Goal: Information Seeking & Learning: Learn about a topic

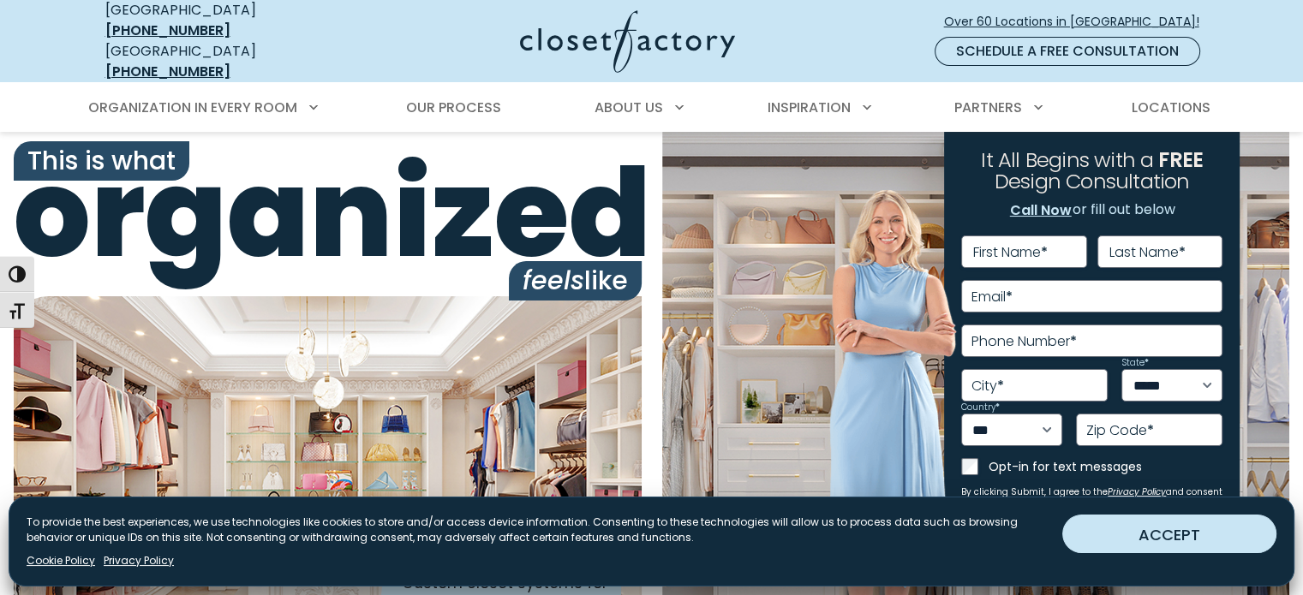
click at [1173, 531] on button "ACCEPT" at bounding box center [1169, 534] width 214 height 39
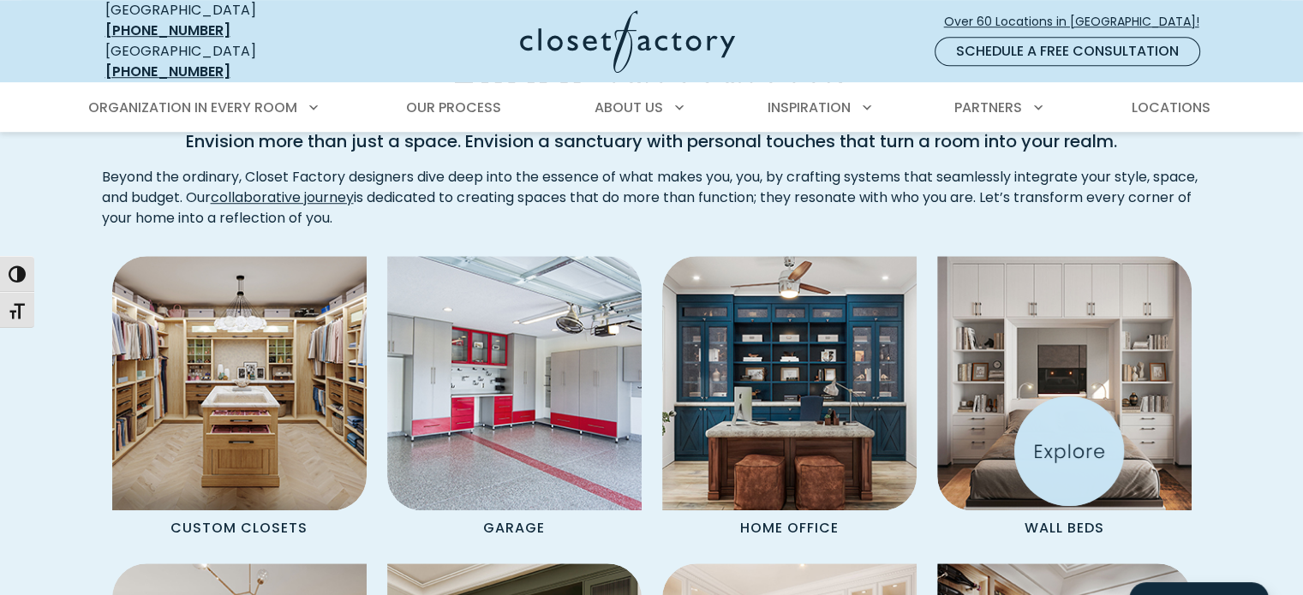
scroll to position [1371, 0]
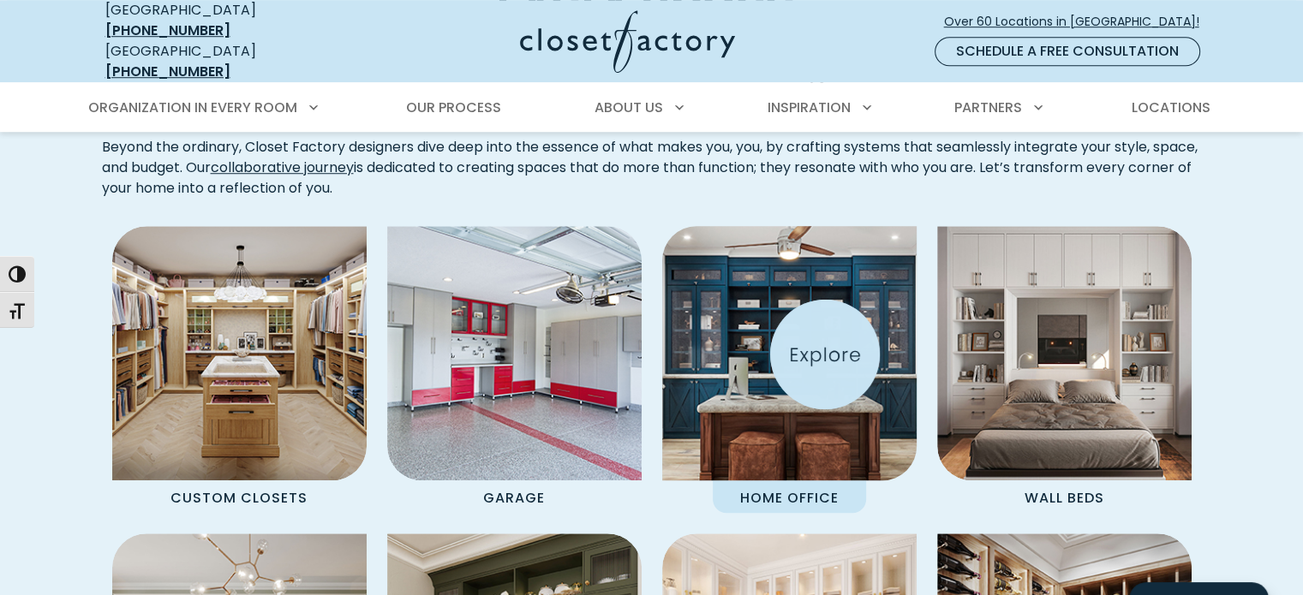
click at [825, 355] on img "Spaces Grid" at bounding box center [789, 353] width 280 height 280
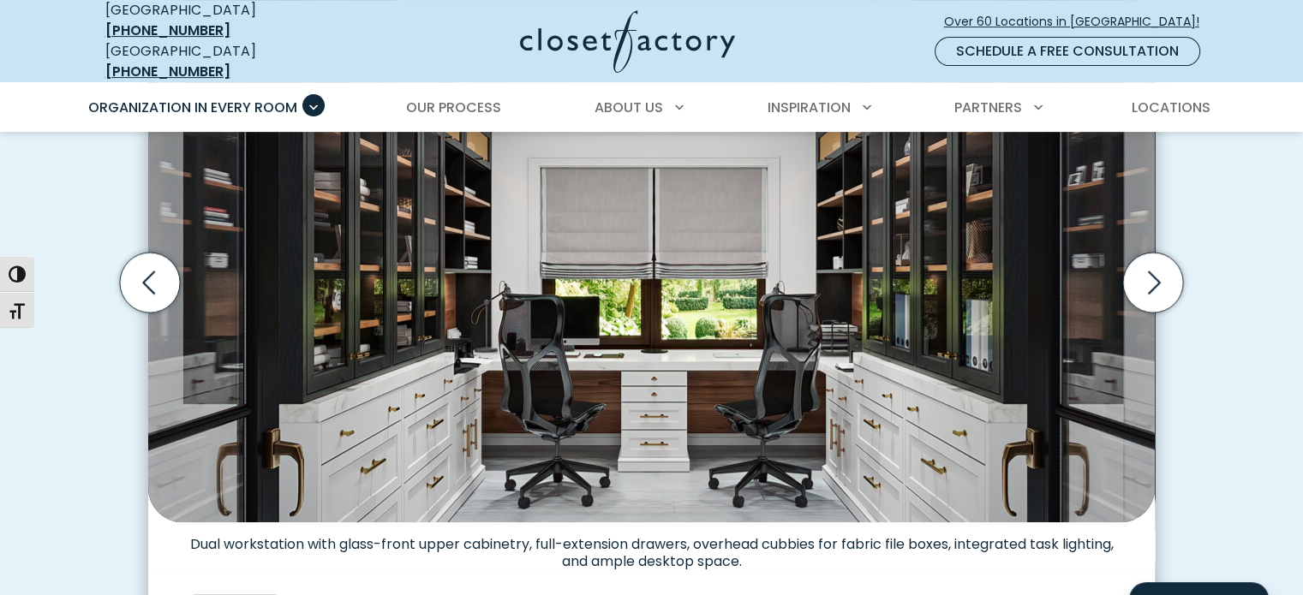
scroll to position [513, 0]
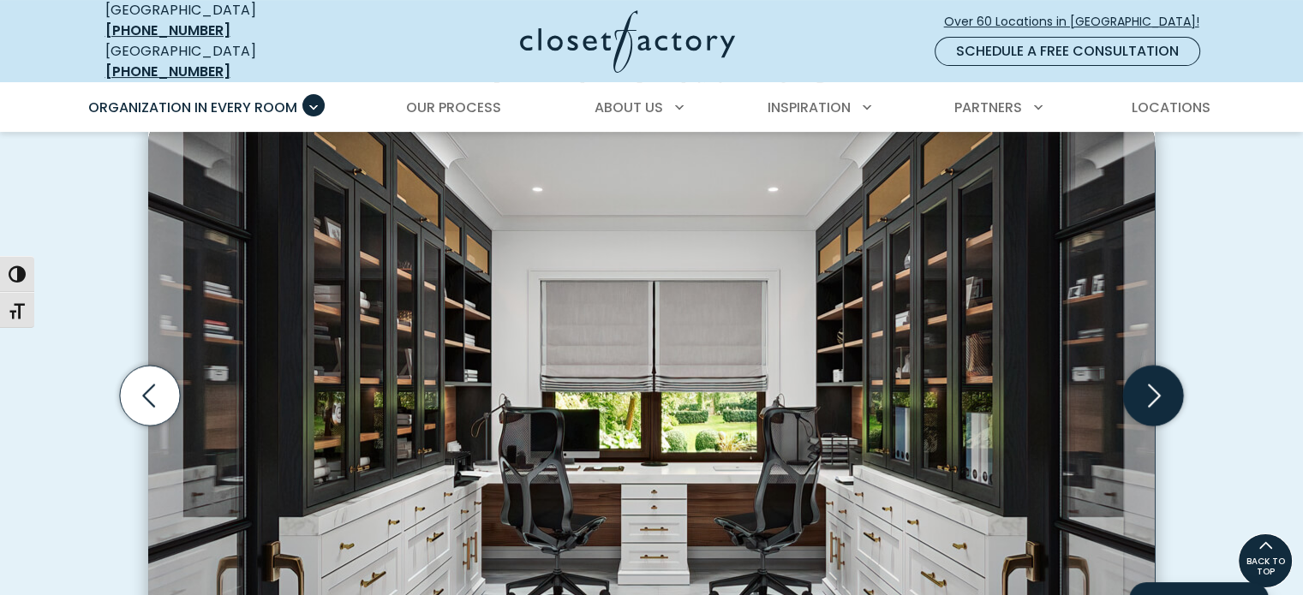
click at [1151, 394] on icon "Next slide" at bounding box center [1153, 396] width 60 height 60
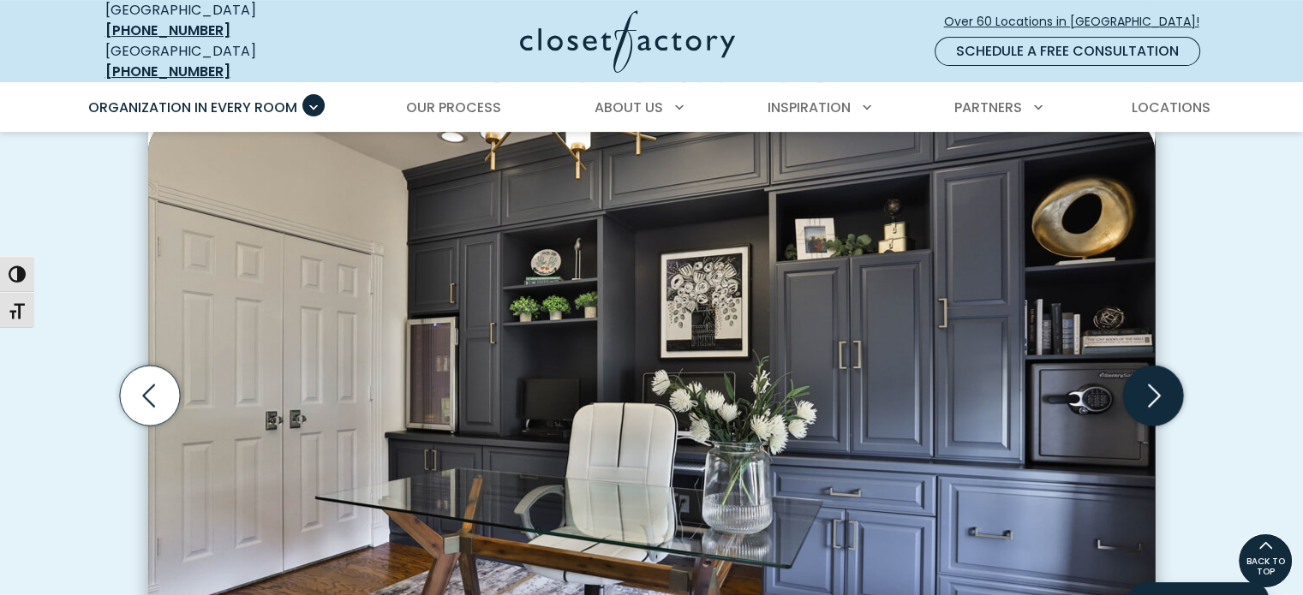
click at [1151, 394] on icon "Next slide" at bounding box center [1153, 396] width 60 height 60
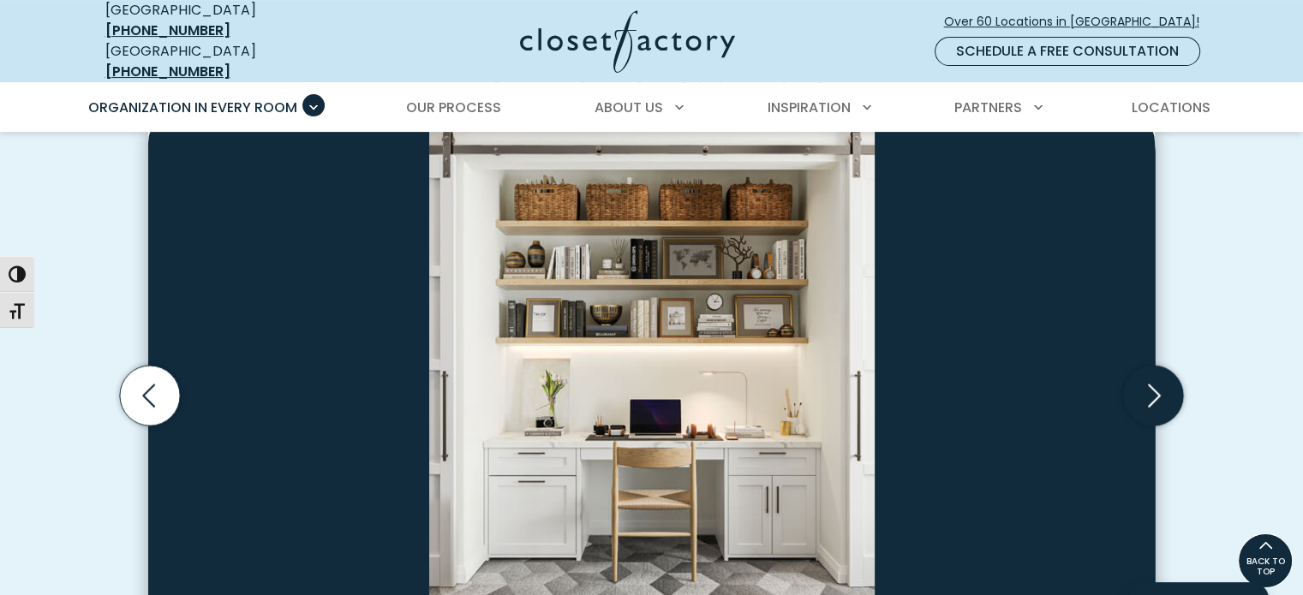
click at [1151, 394] on icon "Next slide" at bounding box center [1153, 396] width 60 height 60
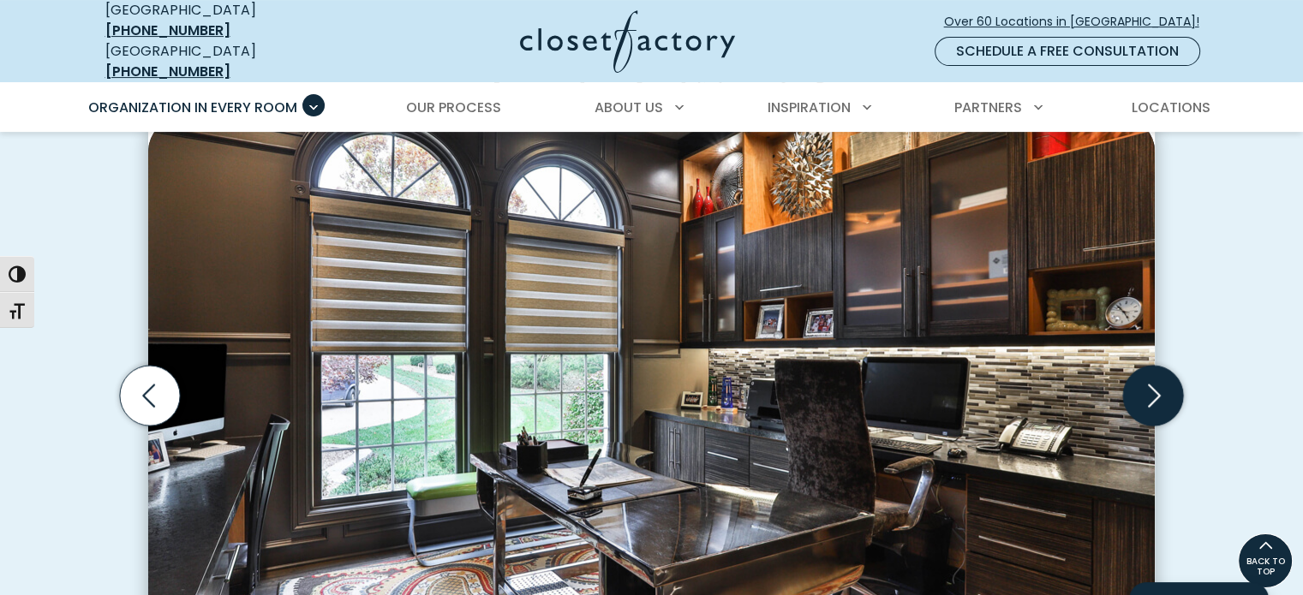
click at [1151, 394] on icon "Next slide" at bounding box center [1153, 396] width 60 height 60
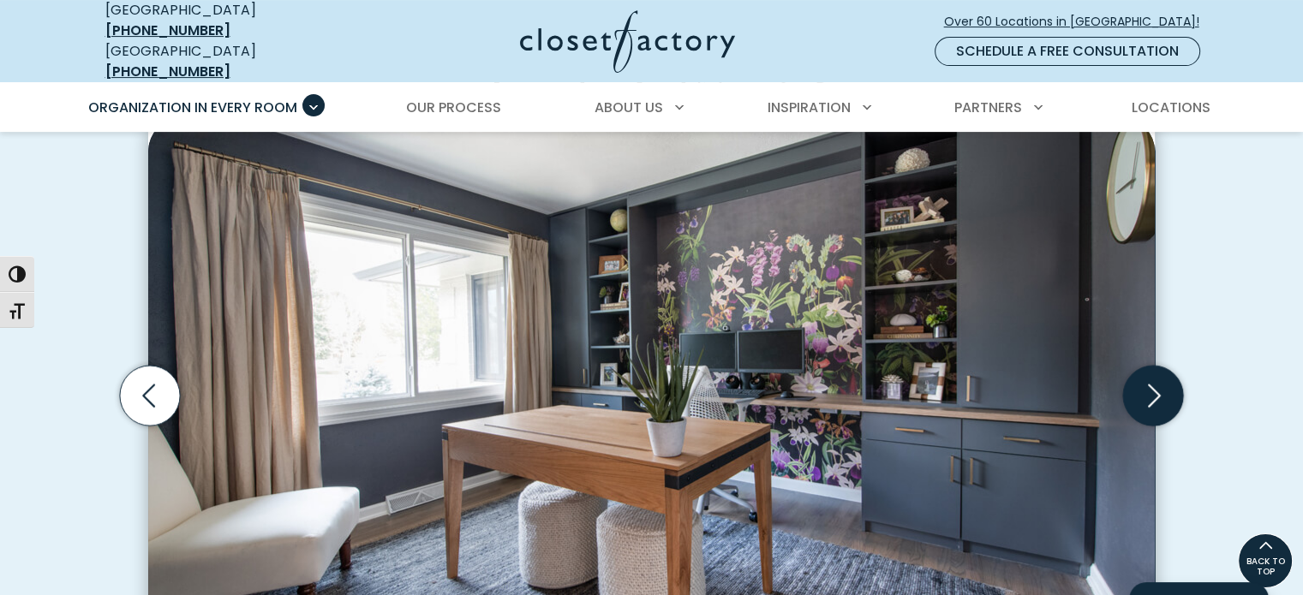
click at [1151, 394] on icon "Next slide" at bounding box center [1153, 396] width 60 height 60
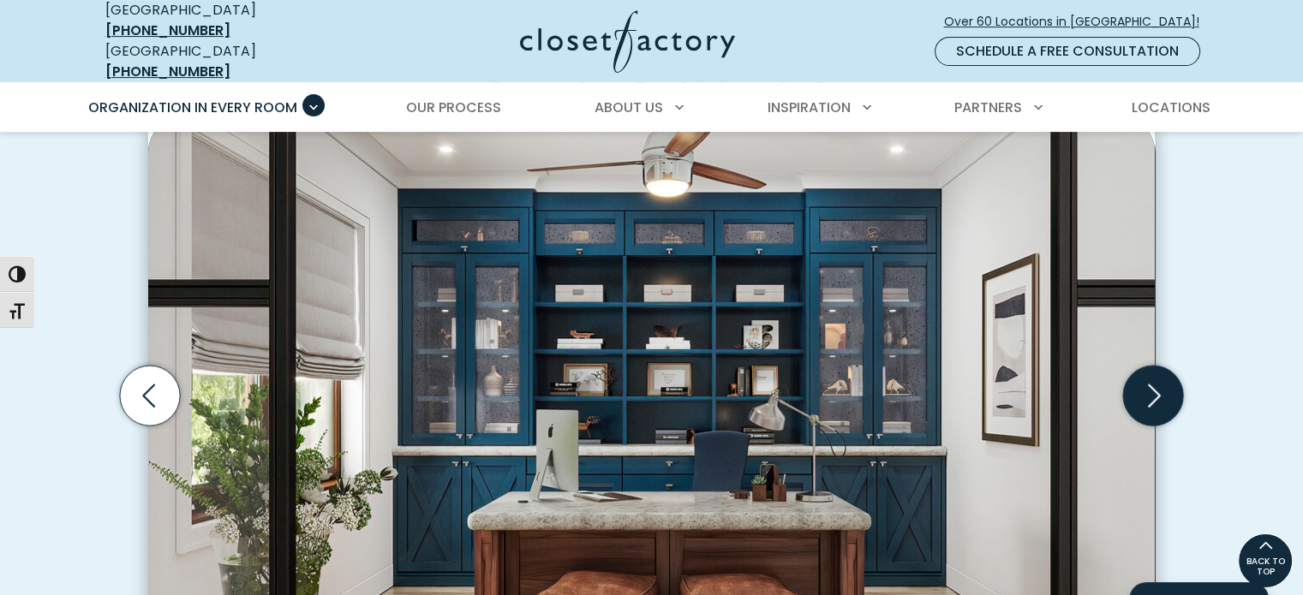
click at [1151, 394] on icon "Next slide" at bounding box center [1153, 396] width 60 height 60
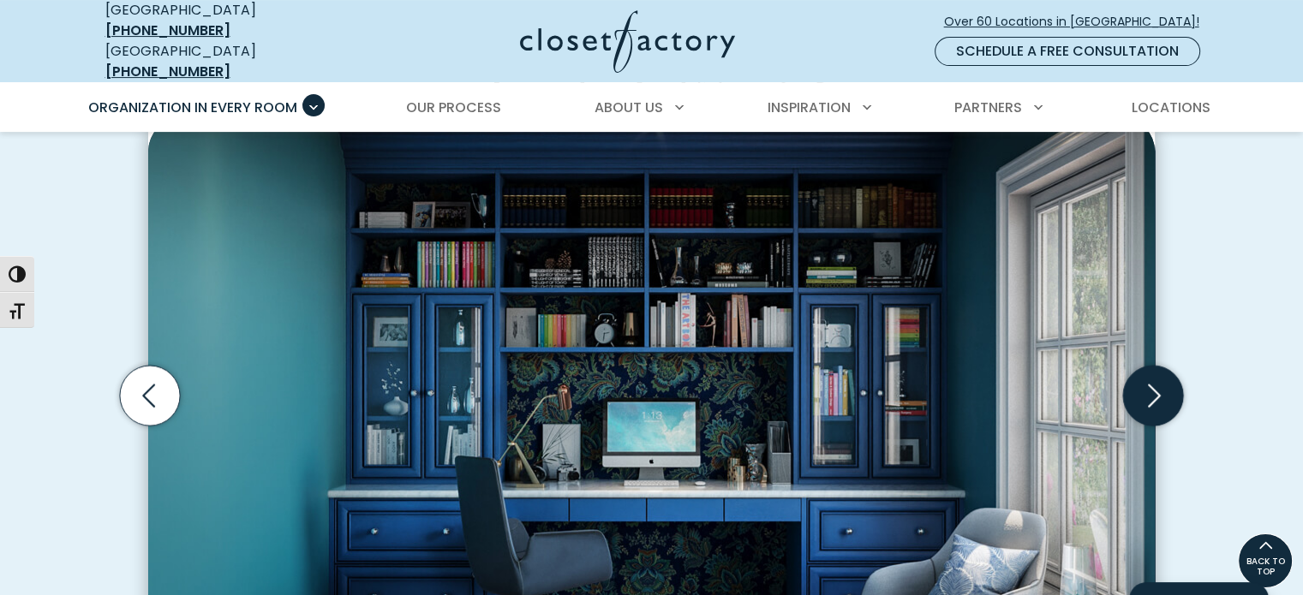
click at [1151, 394] on icon "Next slide" at bounding box center [1153, 396] width 60 height 60
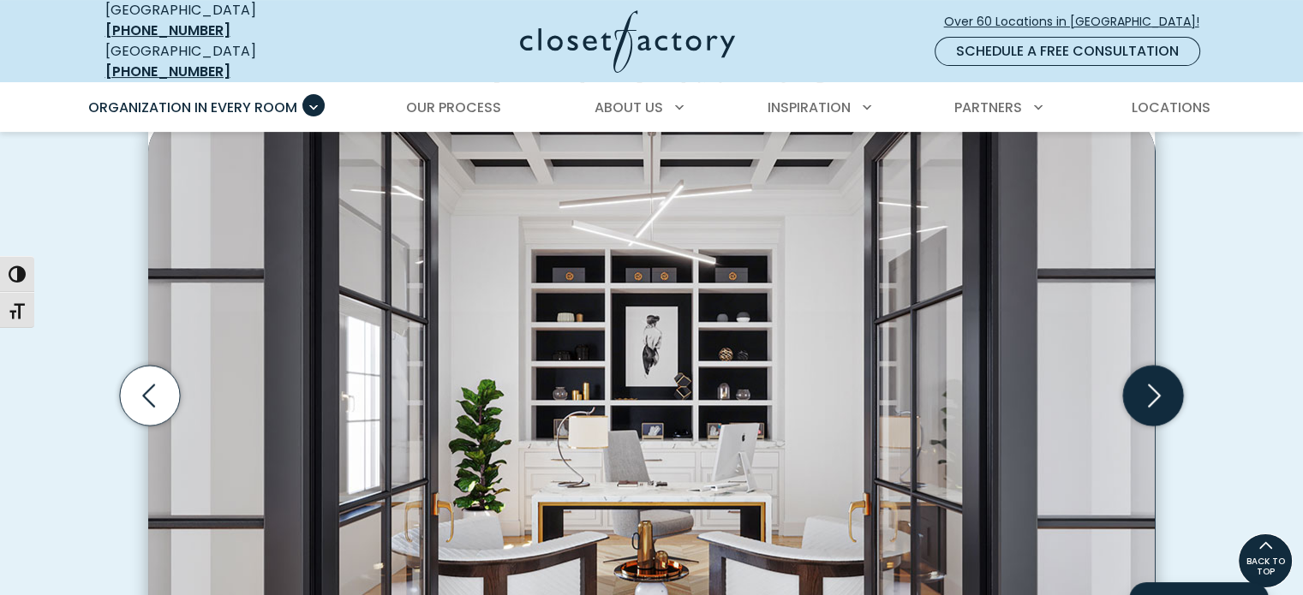
click at [1151, 394] on icon "Next slide" at bounding box center [1153, 396] width 60 height 60
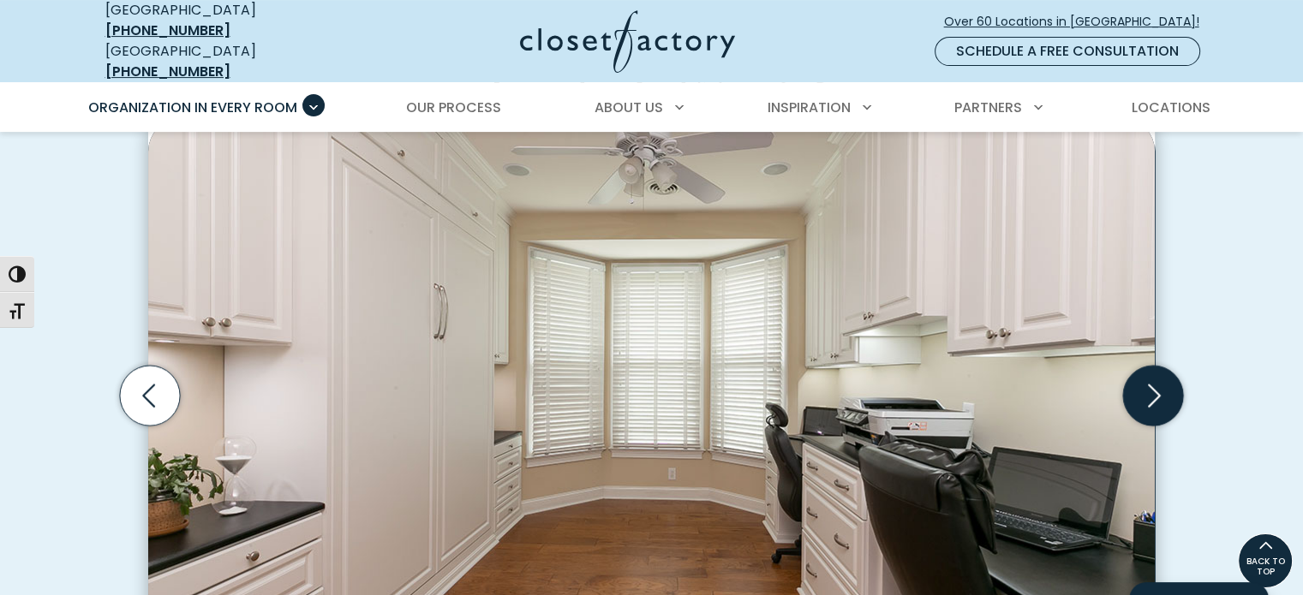
click at [1151, 394] on icon "Next slide" at bounding box center [1153, 396] width 60 height 60
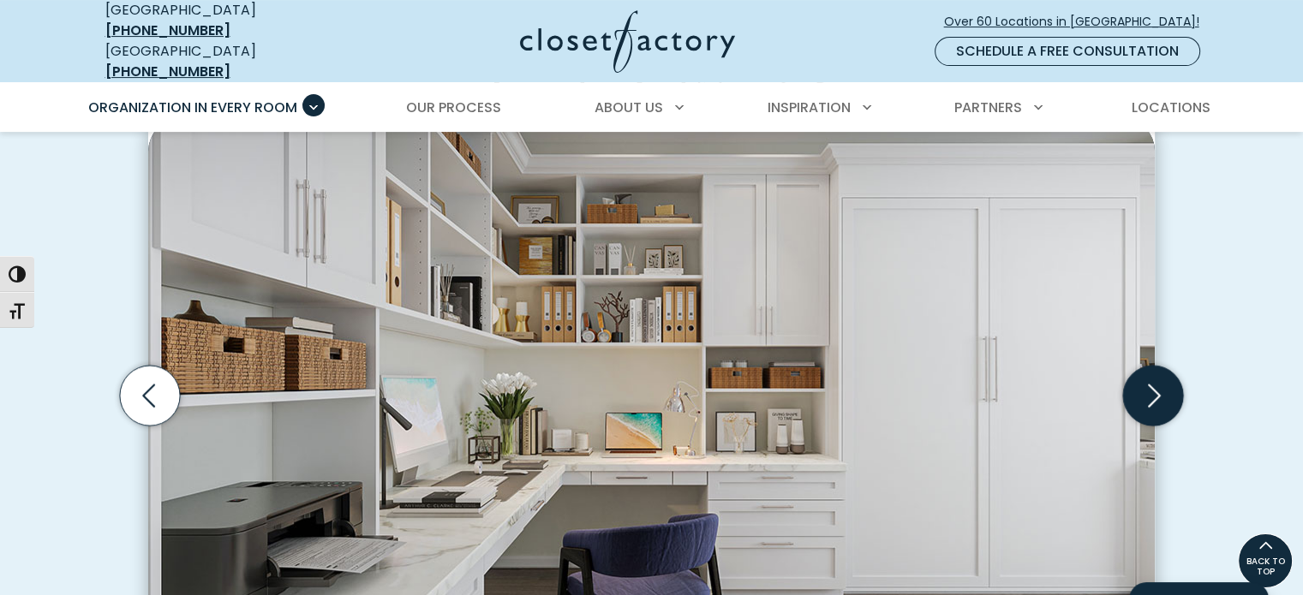
click at [1151, 394] on icon "Next slide" at bounding box center [1153, 396] width 60 height 60
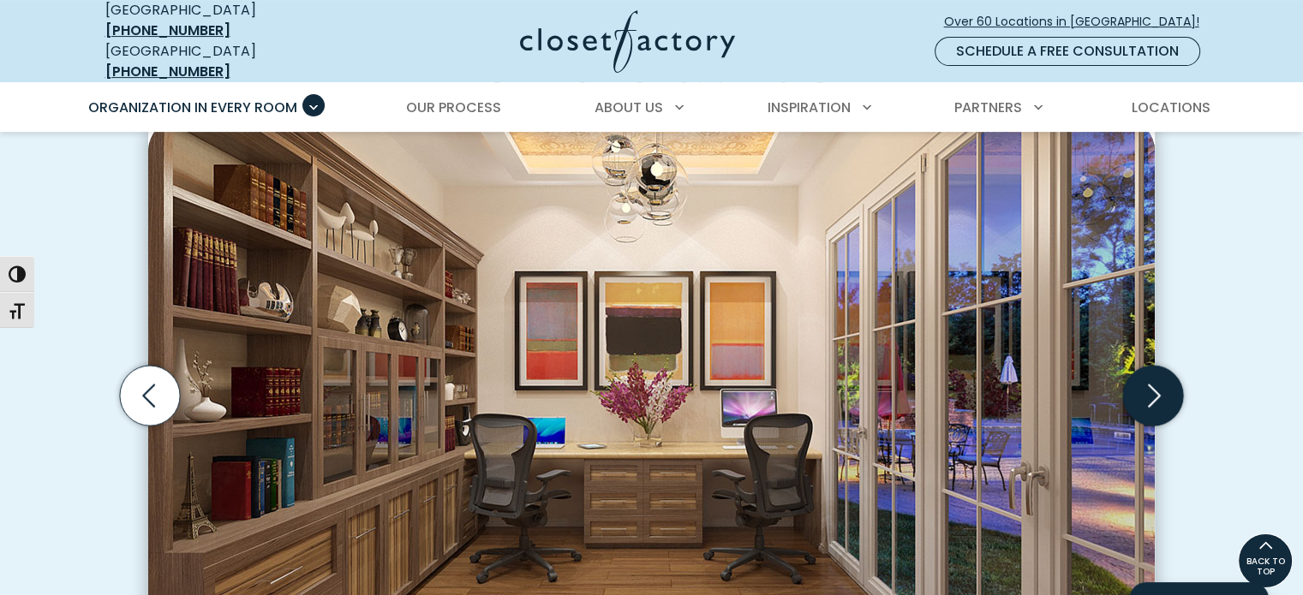
click at [1151, 394] on icon "Next slide" at bounding box center [1153, 396] width 60 height 60
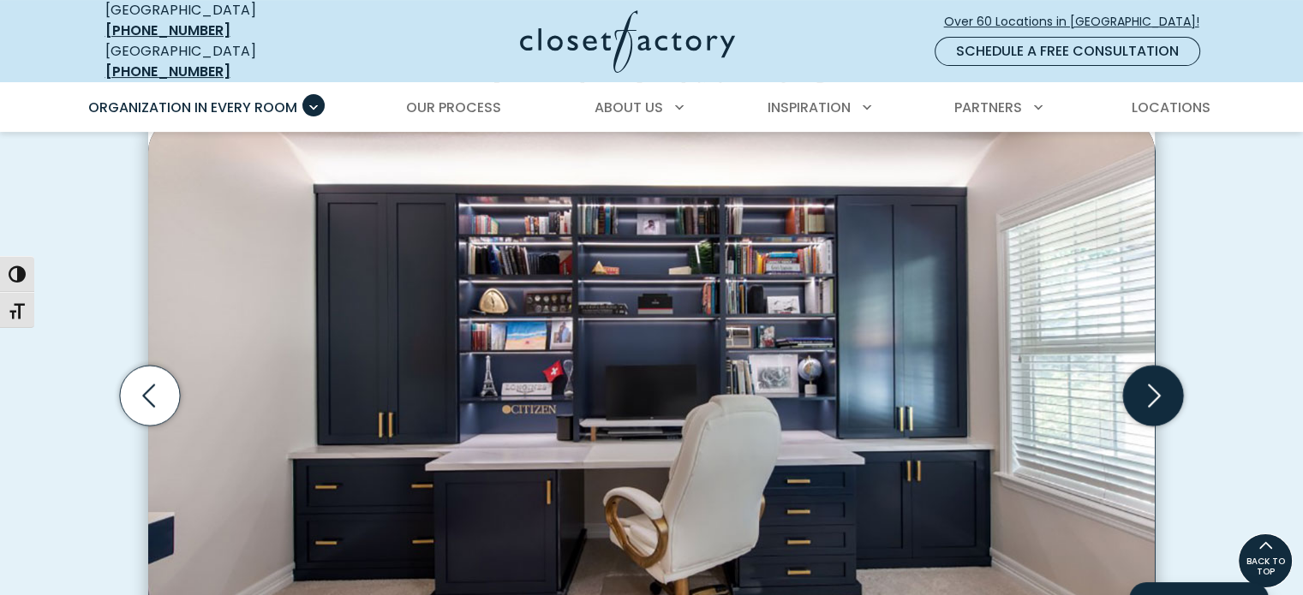
click at [1151, 394] on icon "Next slide" at bounding box center [1153, 396] width 60 height 60
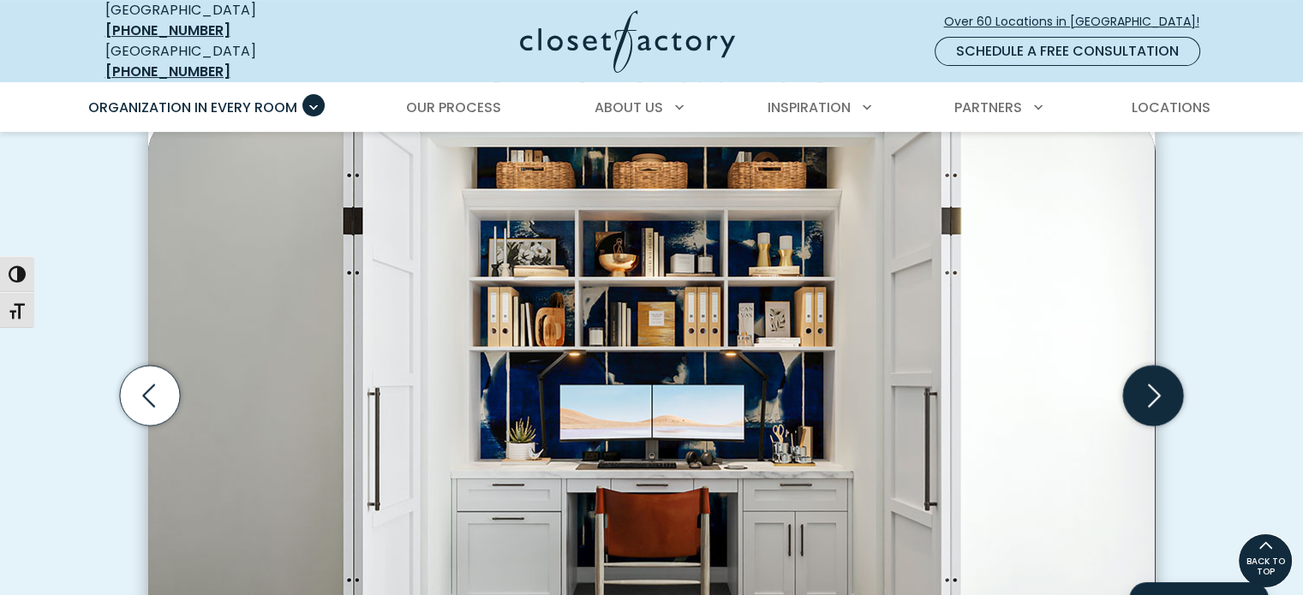
click at [1151, 394] on icon "Next slide" at bounding box center [1153, 396] width 60 height 60
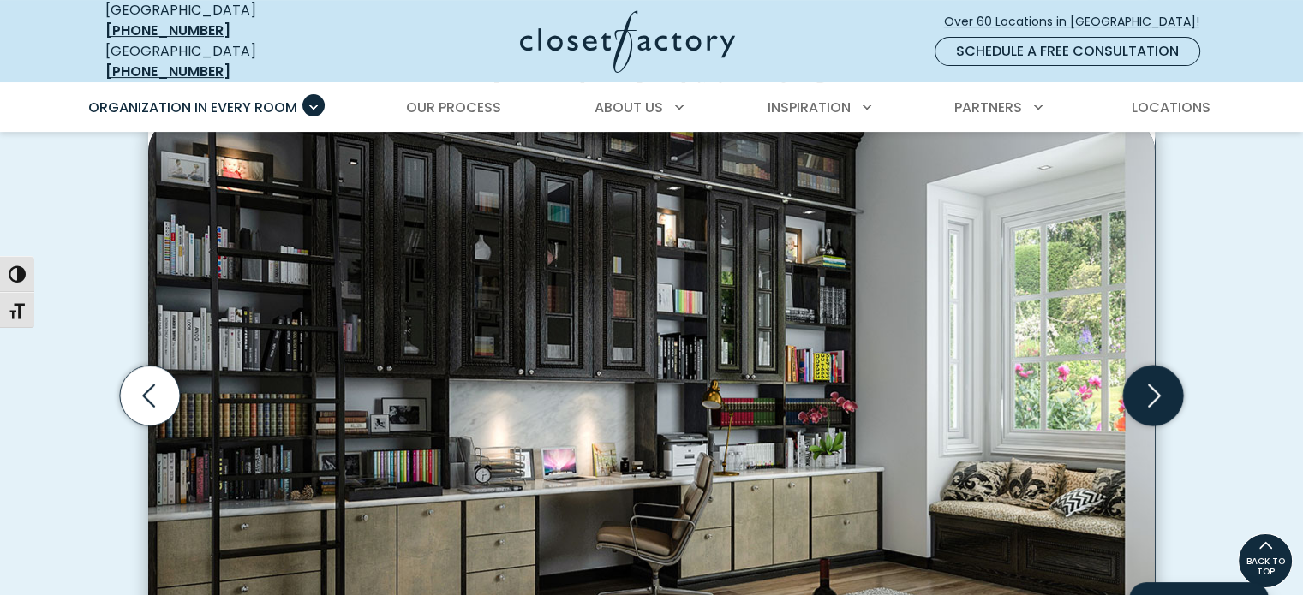
click at [1151, 394] on icon "Next slide" at bounding box center [1153, 396] width 60 height 60
